Goal: Task Accomplishment & Management: Complete application form

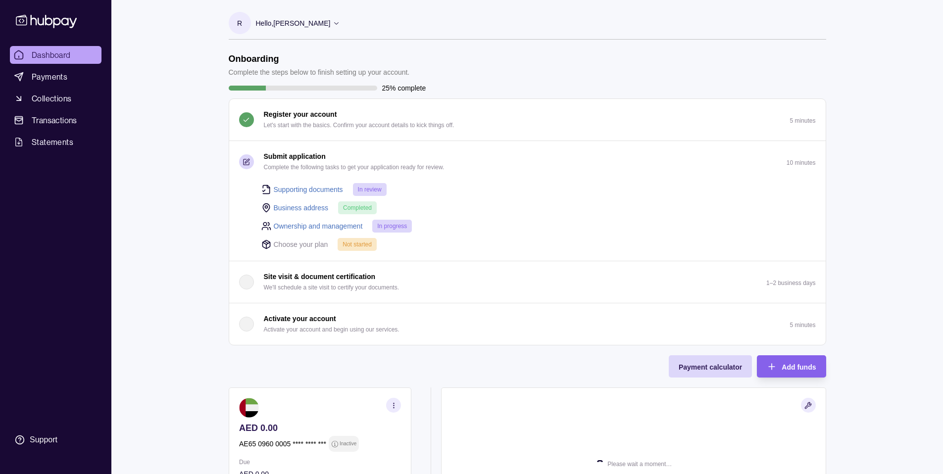
click at [371, 191] on span "In review" at bounding box center [370, 189] width 24 height 7
click at [300, 189] on link "Supporting documents" at bounding box center [308, 189] width 69 height 11
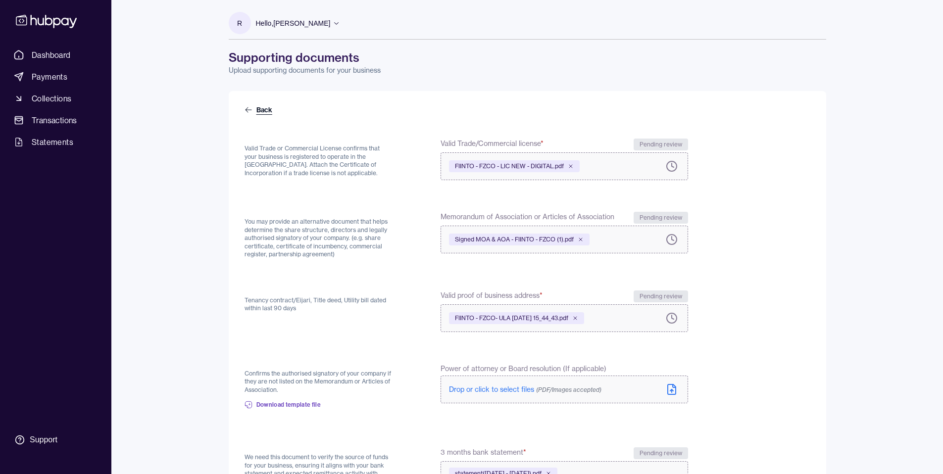
click at [250, 109] on icon at bounding box center [248, 109] width 6 height 5
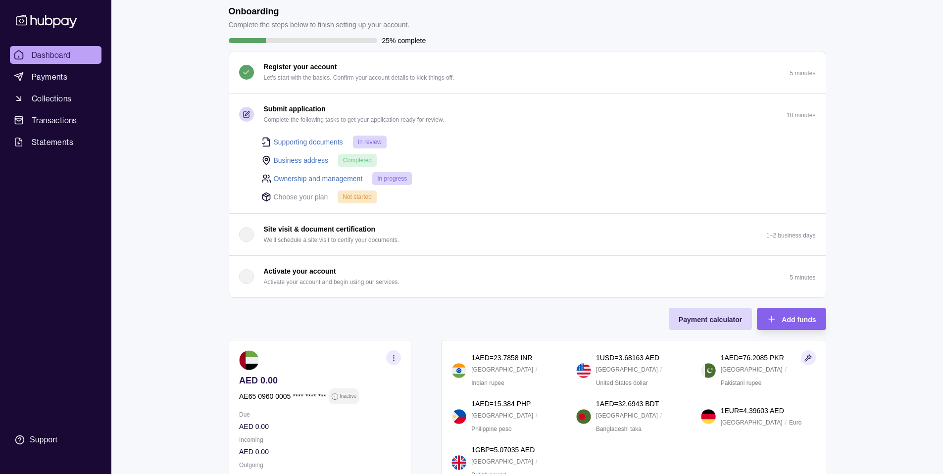
scroll to position [37, 0]
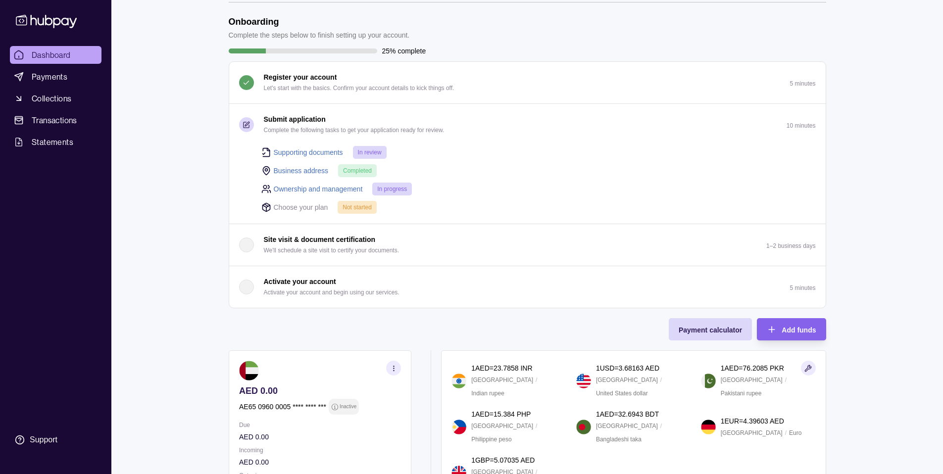
click at [293, 151] on link "Supporting documents" at bounding box center [308, 152] width 69 height 11
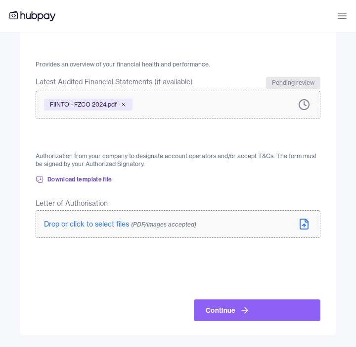
scroll to position [662, 0]
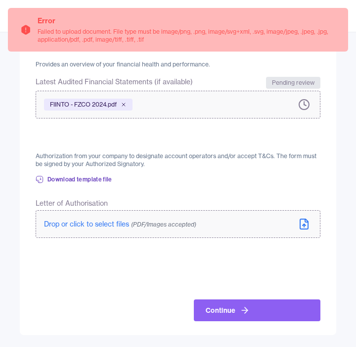
click at [289, 225] on label "Drop or click to select files (PDF/Images accepted)" at bounding box center [178, 224] width 285 height 28
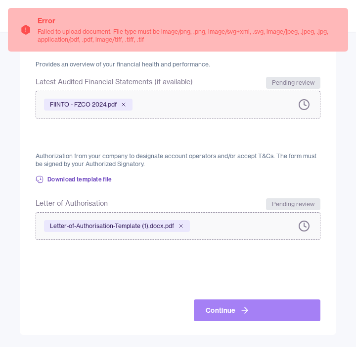
click at [247, 305] on icon at bounding box center [245, 310] width 10 height 10
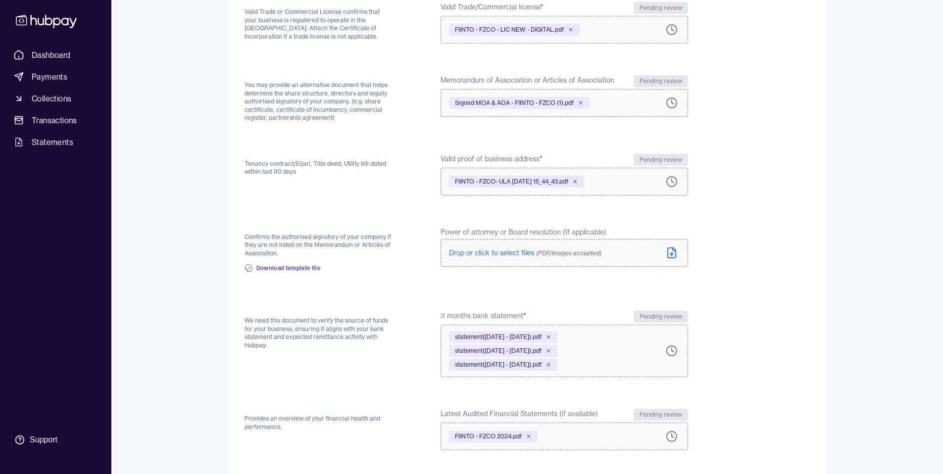
scroll to position [310, 0]
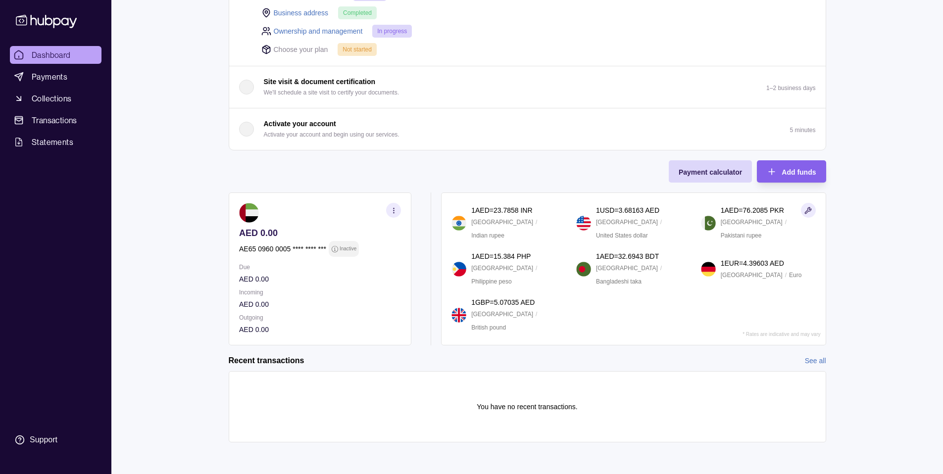
scroll to position [25, 0]
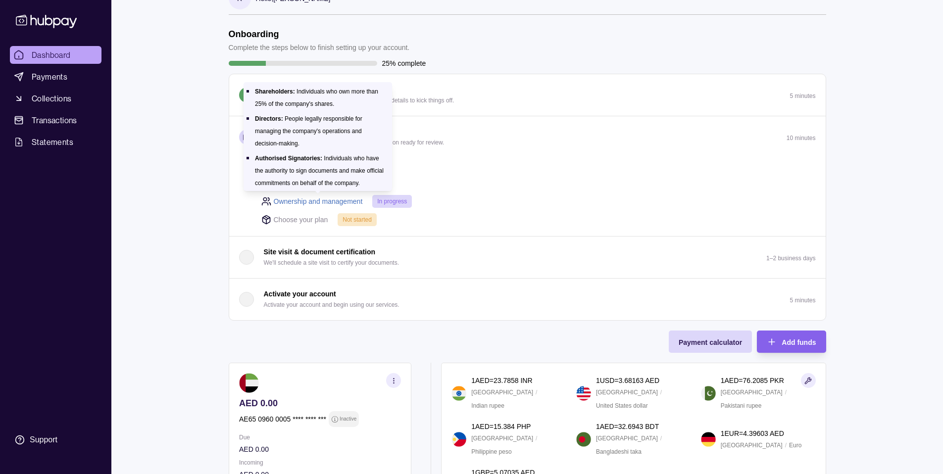
click at [283, 203] on link "Ownership and management" at bounding box center [318, 201] width 89 height 11
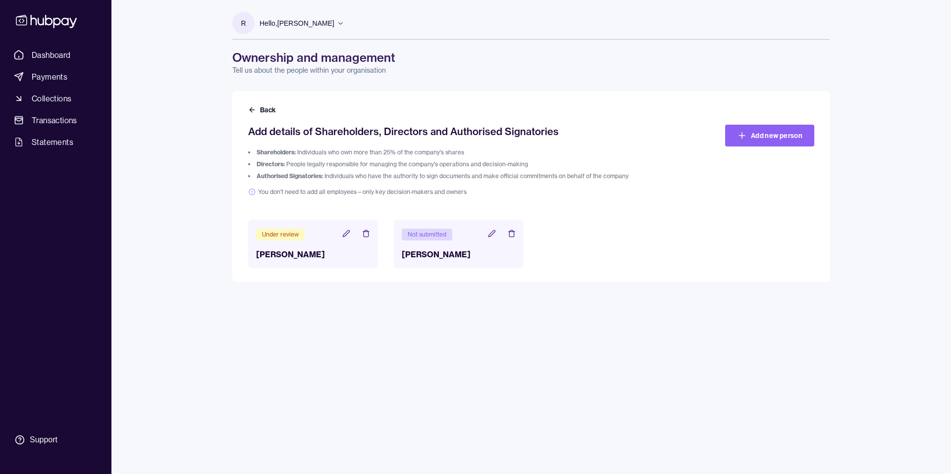
click at [508, 236] on icon at bounding box center [511, 234] width 8 height 8
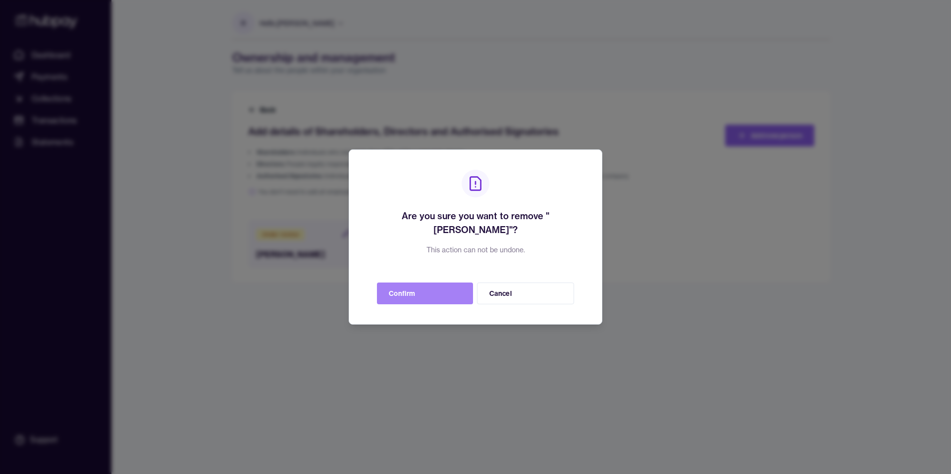
click at [450, 296] on button "Confirm" at bounding box center [425, 294] width 96 height 22
click at [432, 291] on button "Confirm" at bounding box center [425, 294] width 96 height 22
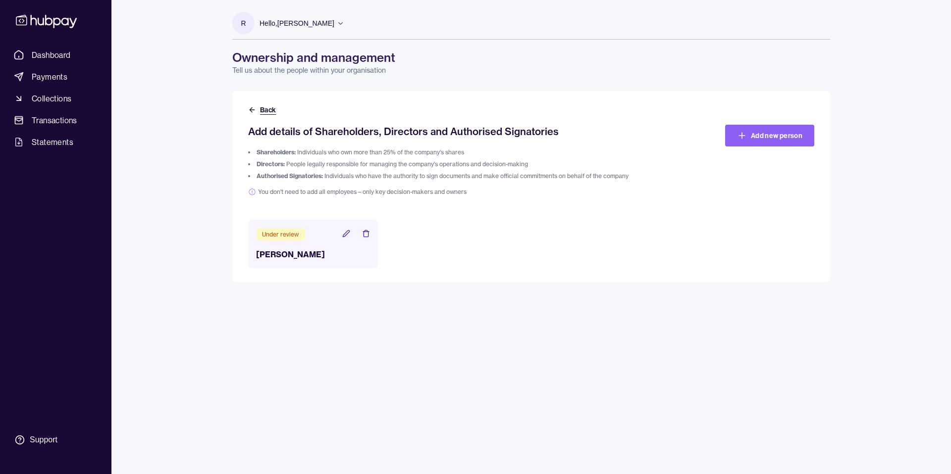
click at [264, 111] on button "Back" at bounding box center [263, 110] width 30 height 10
